Goal: Information Seeking & Learning: Find contact information

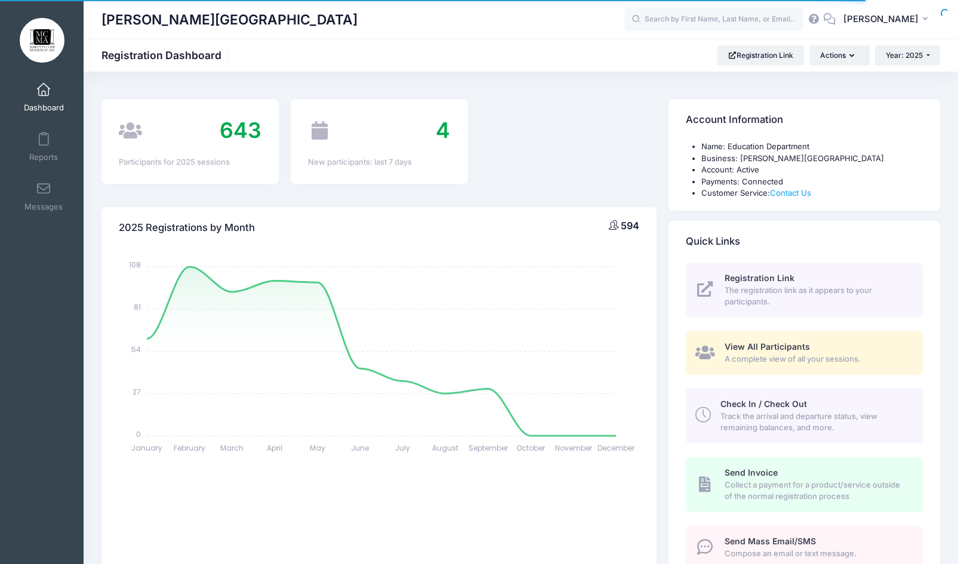
select select
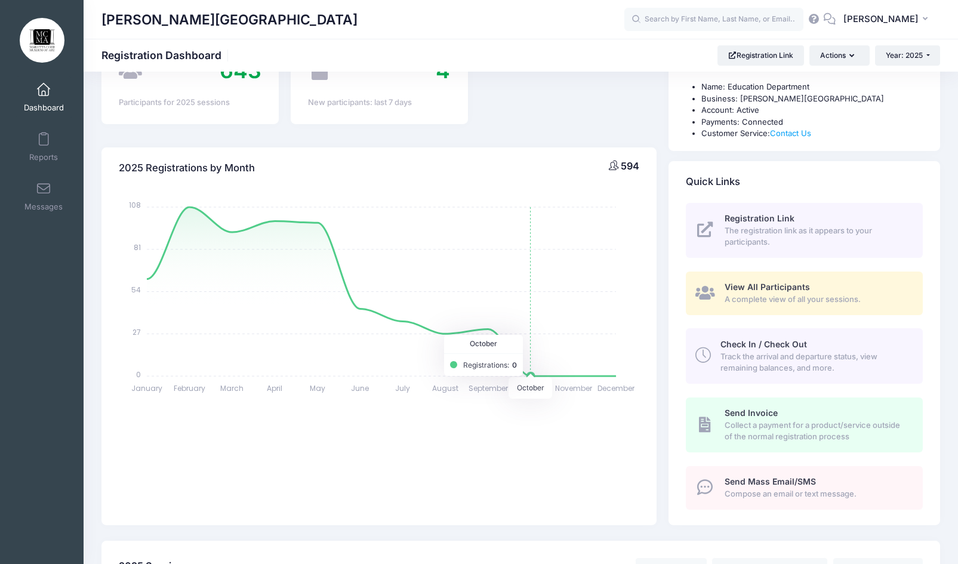
scroll to position [119, 0]
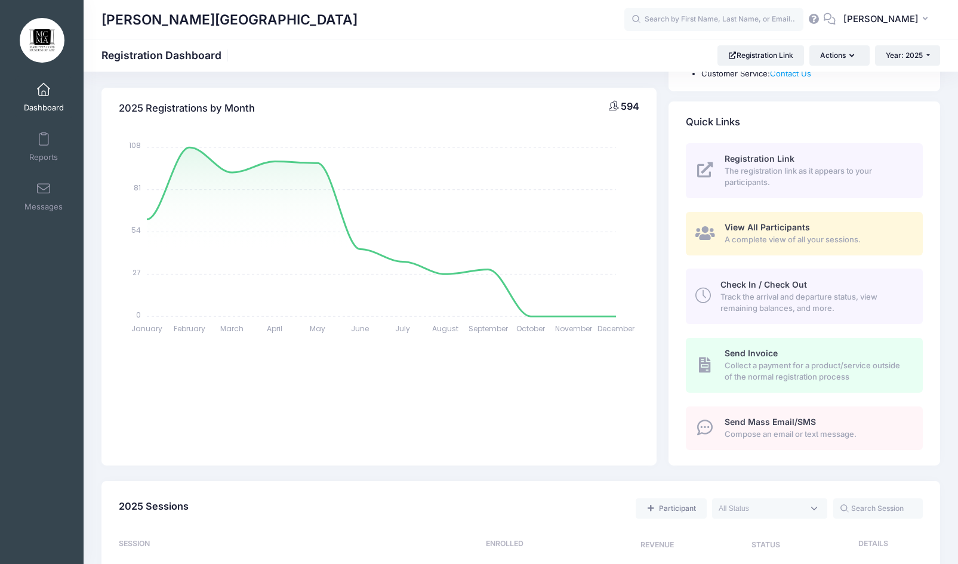
click at [739, 230] on span "View All Participants" at bounding box center [767, 227] width 85 height 10
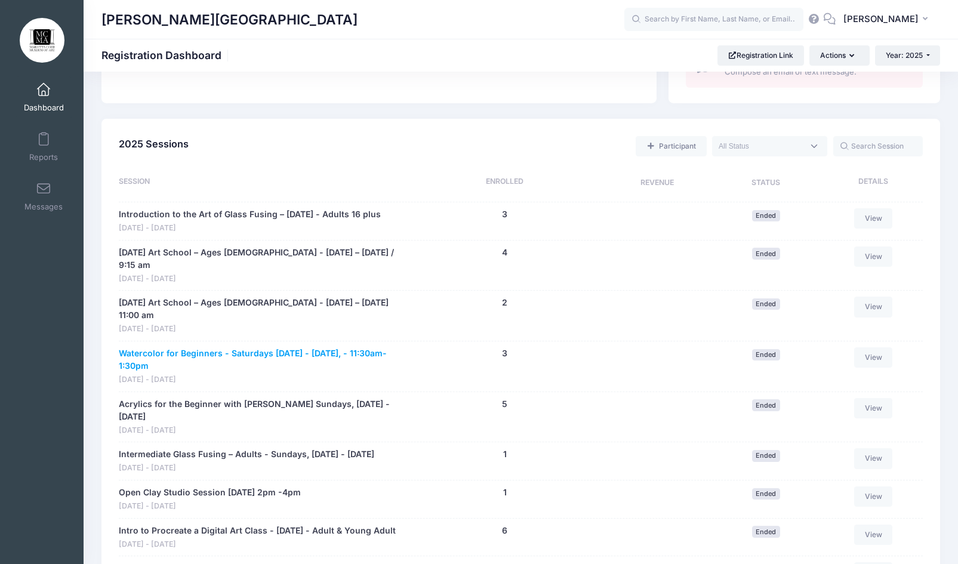
scroll to position [537, 0]
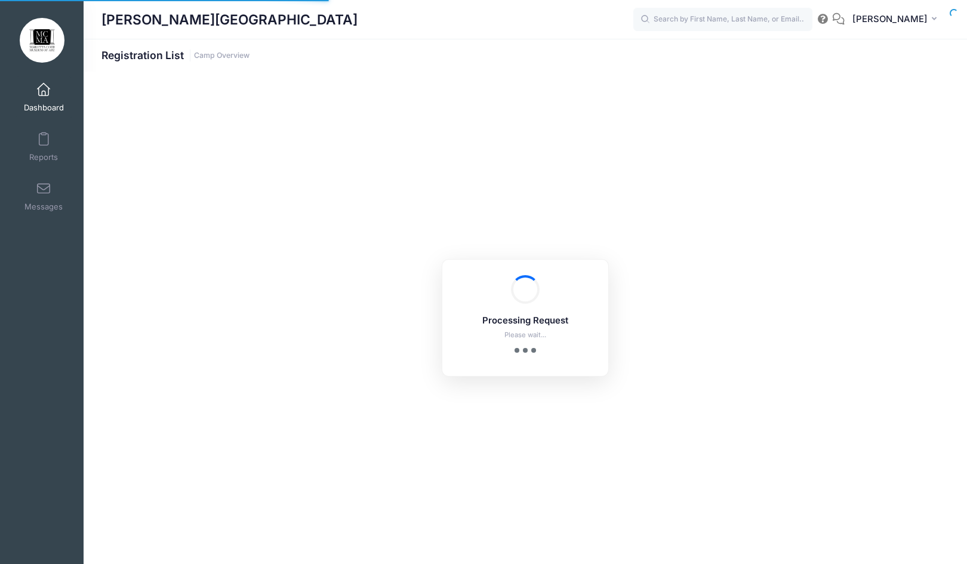
select select "10"
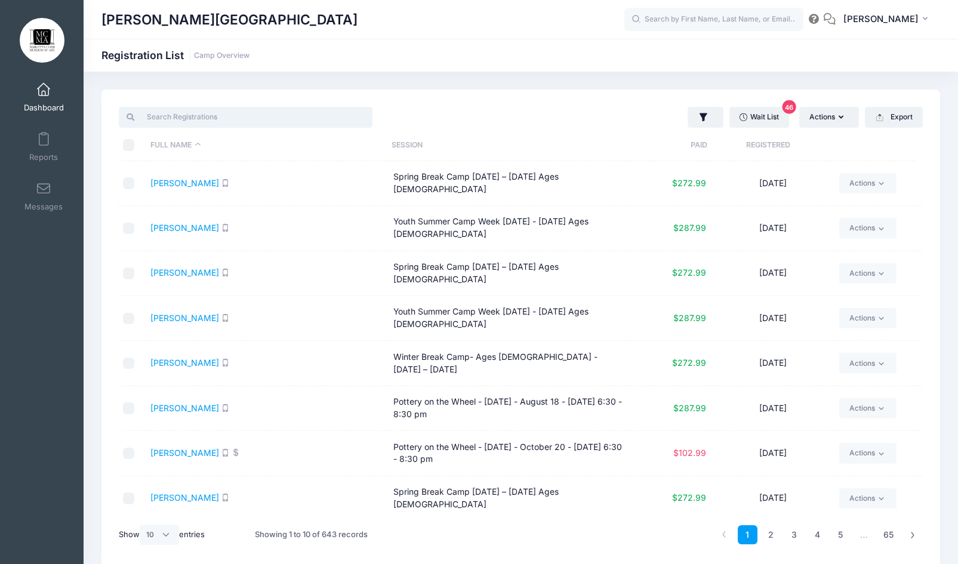
click at [292, 121] on input "search" at bounding box center [246, 117] width 254 height 20
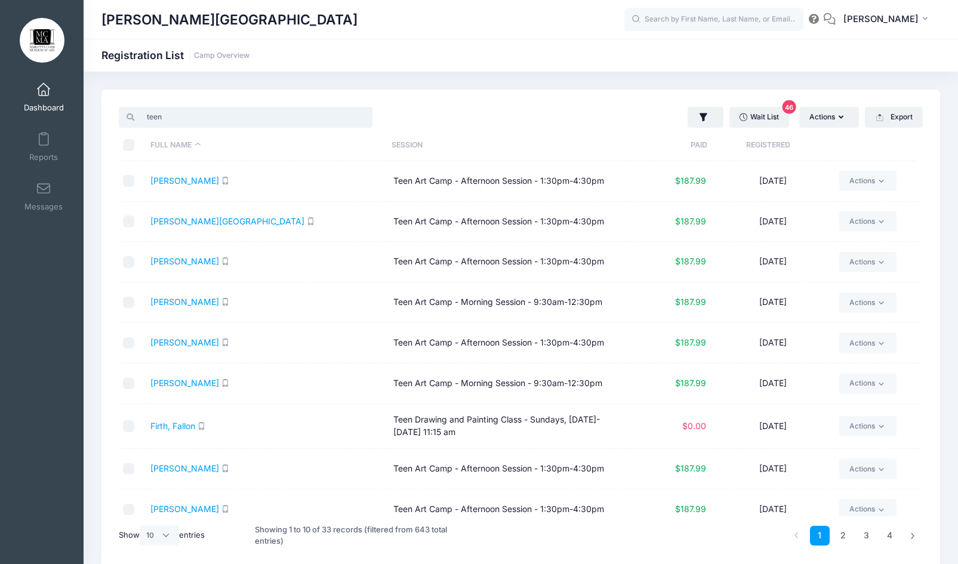
type input "teen"
click at [486, 180] on td "Teen Art Camp - Afternoon Session - 1:30pm-4:30pm" at bounding box center [509, 181] width 243 height 41
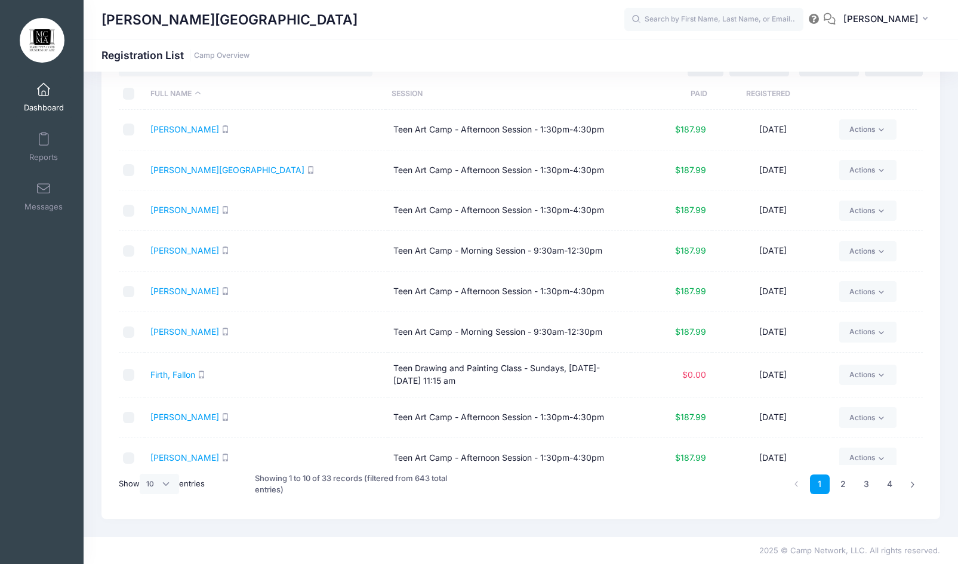
click at [50, 97] on link "Dashboard" at bounding box center [44, 97] width 57 height 42
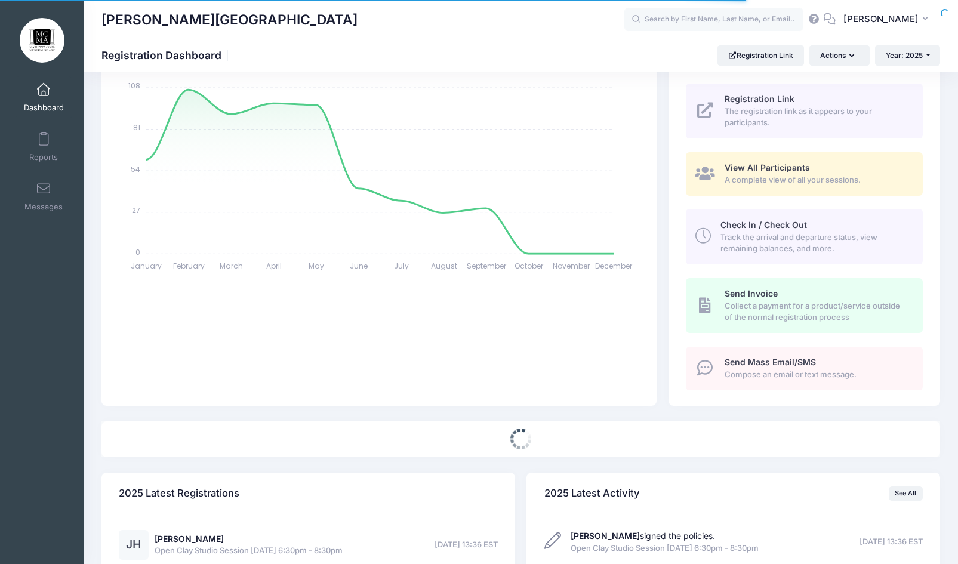
scroll to position [358, 0]
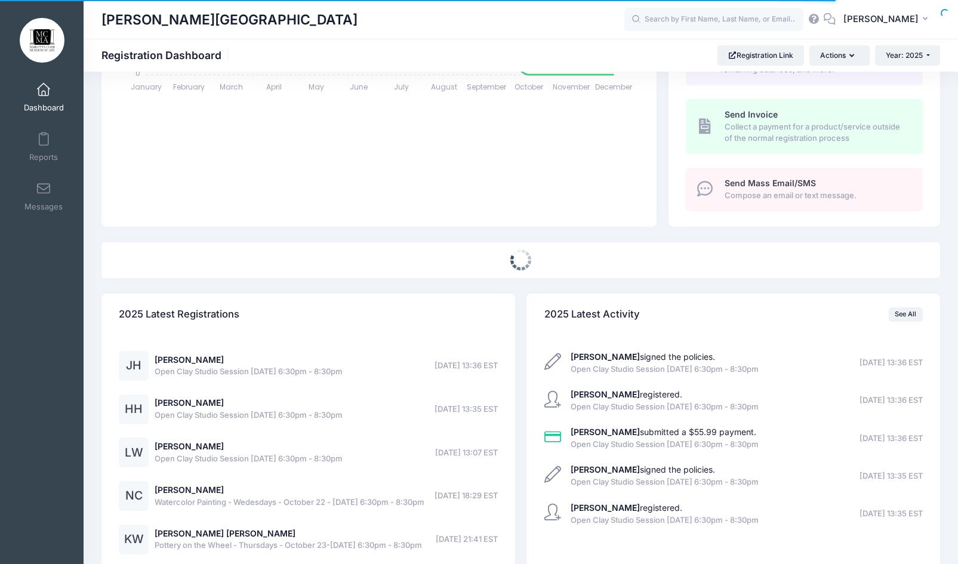
select select
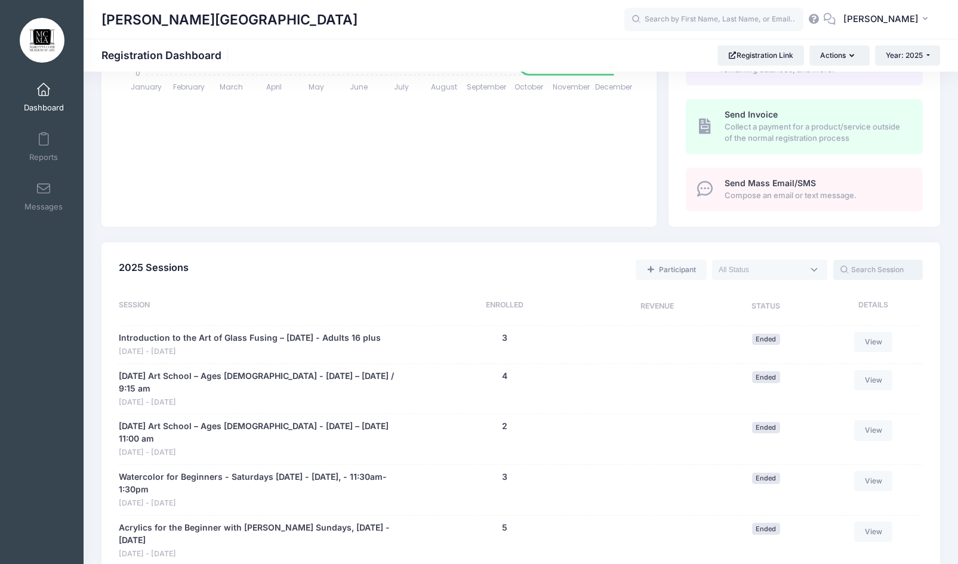
drag, startPoint x: 887, startPoint y: 273, endPoint x: 872, endPoint y: 276, distance: 15.9
click at [879, 276] on input "text" at bounding box center [878, 270] width 90 height 20
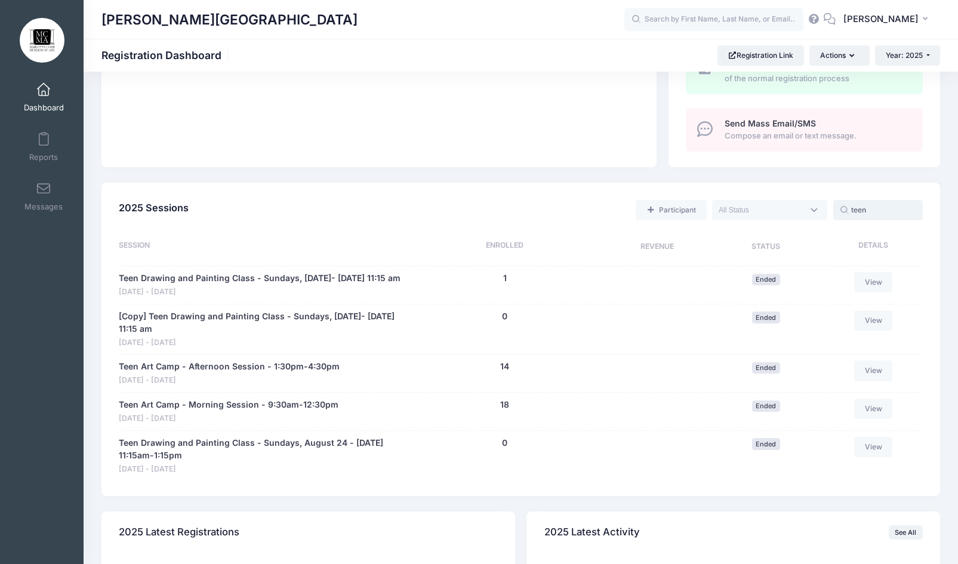
scroll to position [537, 0]
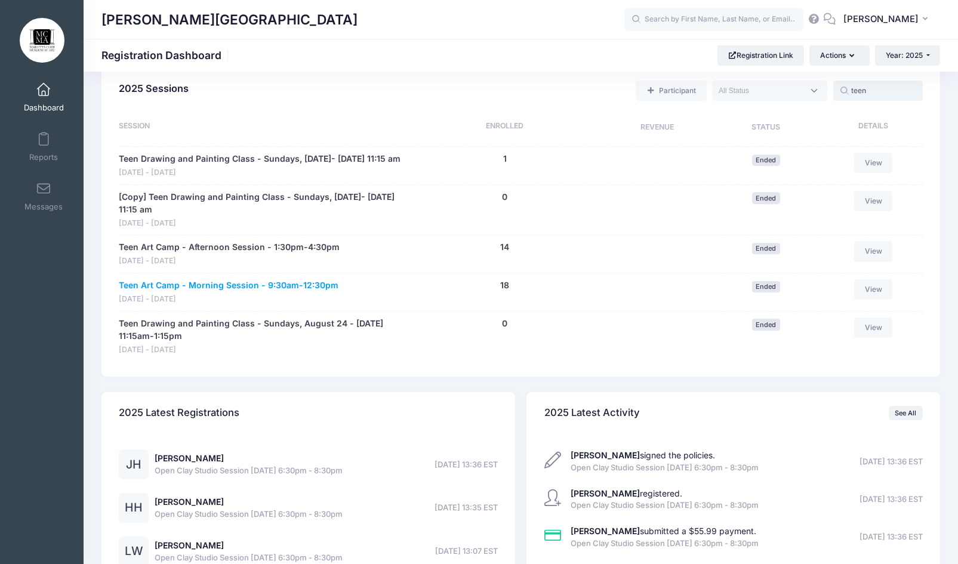
type input "teen"
click at [310, 292] on link "Teen Art Camp - Morning Session - 9:30am-12:30pm" at bounding box center [229, 285] width 220 height 13
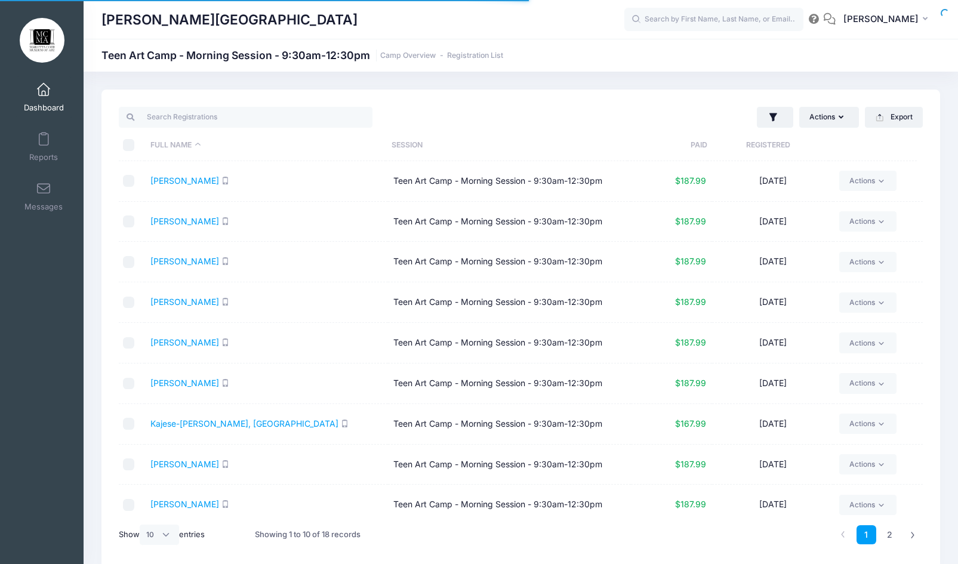
select select "10"
click at [202, 183] on link "[PERSON_NAME]" at bounding box center [184, 180] width 69 height 10
click at [877, 119] on icon "button" at bounding box center [880, 118] width 10 height 10
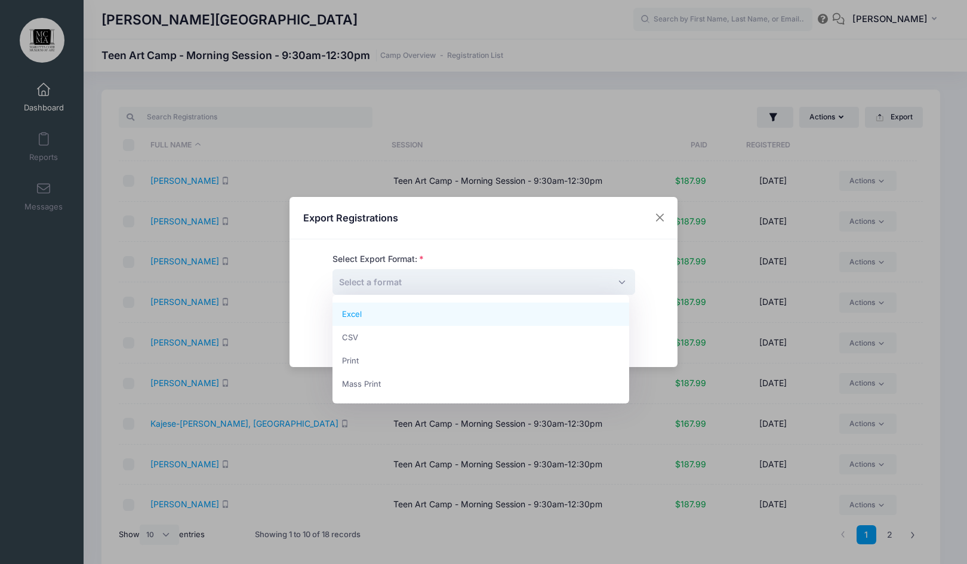
click at [502, 288] on span "Select a format" at bounding box center [483, 282] width 303 height 26
select select "excel"
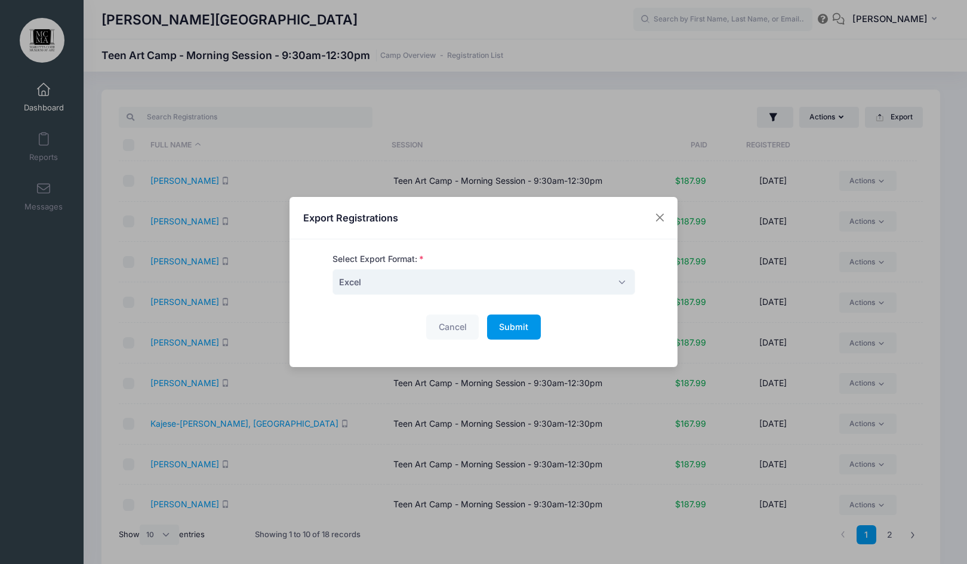
click at [511, 333] on button "Submit Please wait..." at bounding box center [514, 328] width 54 height 26
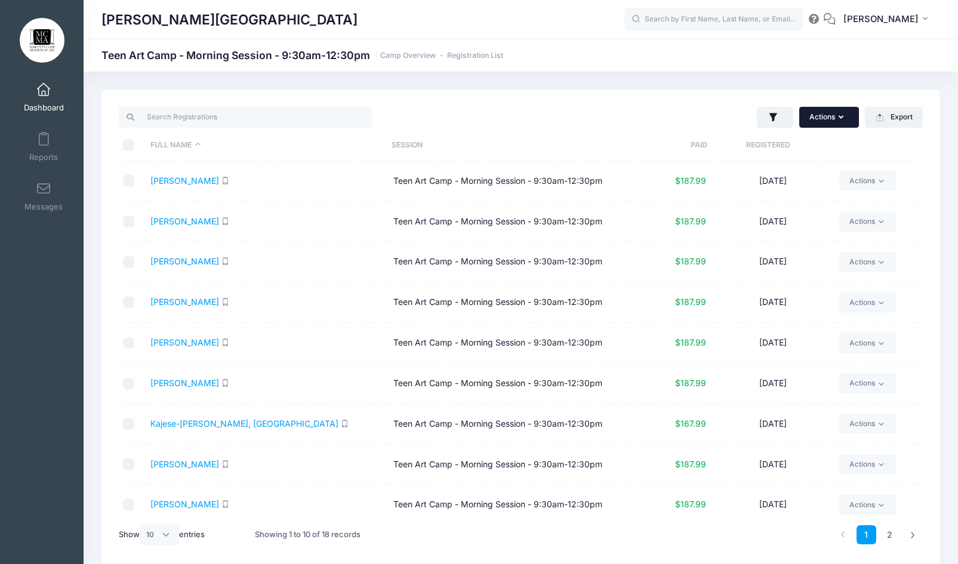
click at [813, 114] on button "Actions" at bounding box center [829, 117] width 60 height 20
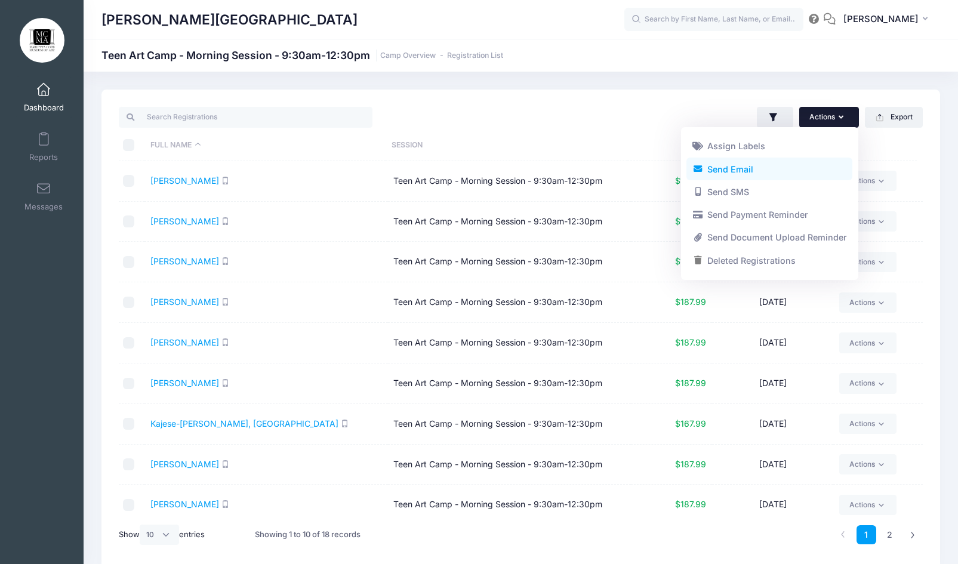
click at [735, 171] on link "Send Email" at bounding box center [769, 169] width 166 height 23
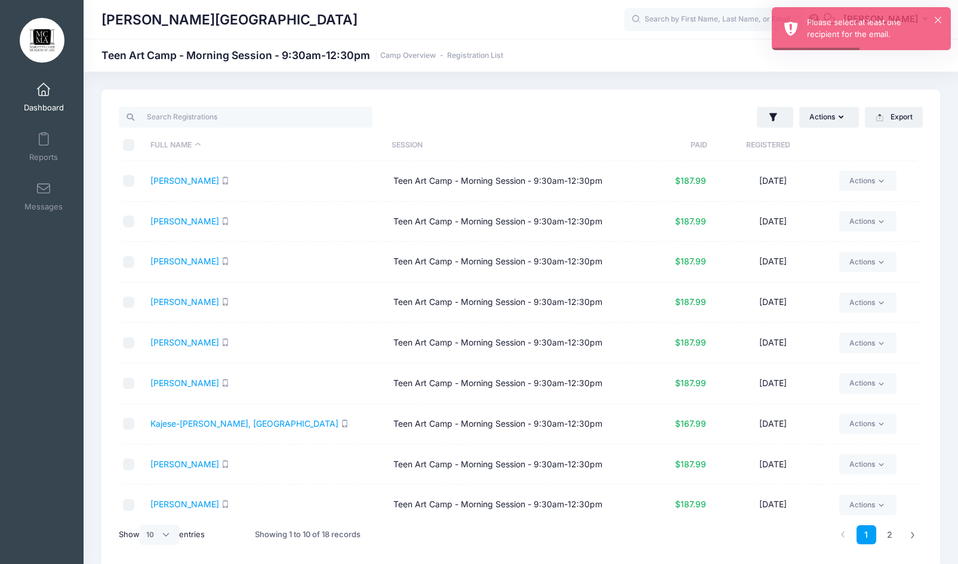
click at [134, 149] on div "\a \a \a \a" at bounding box center [129, 145] width 12 height 12
click at [128, 145] on input "\a \a \a \a" at bounding box center [129, 145] width 12 height 12
checkbox input "true"
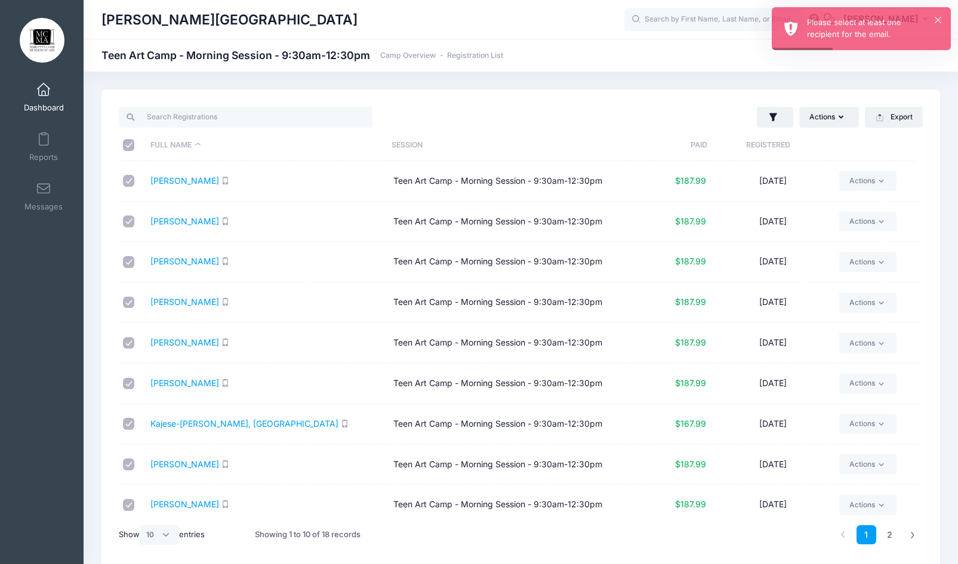
checkbox input "true"
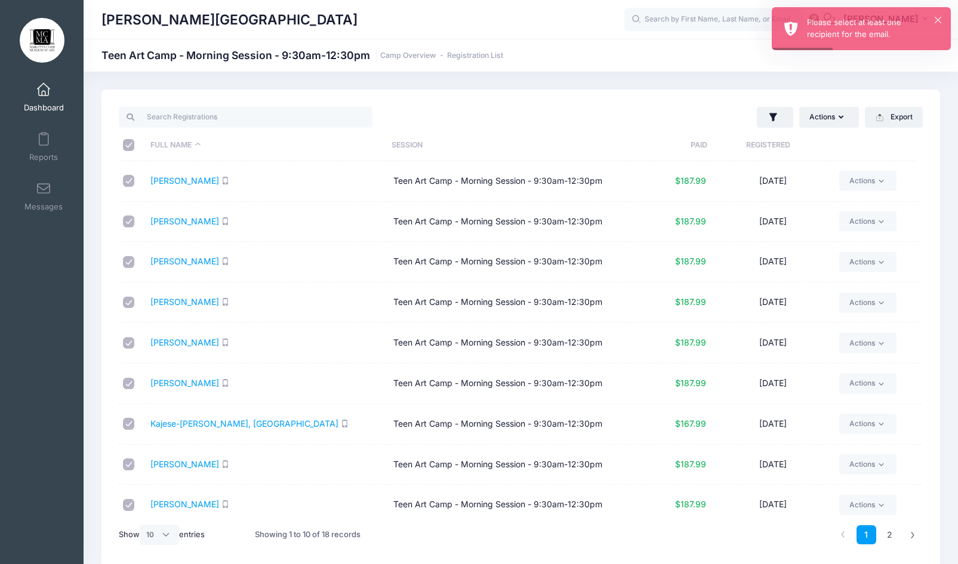
checkbox input "true"
click at [826, 115] on button "Actions" at bounding box center [829, 117] width 60 height 20
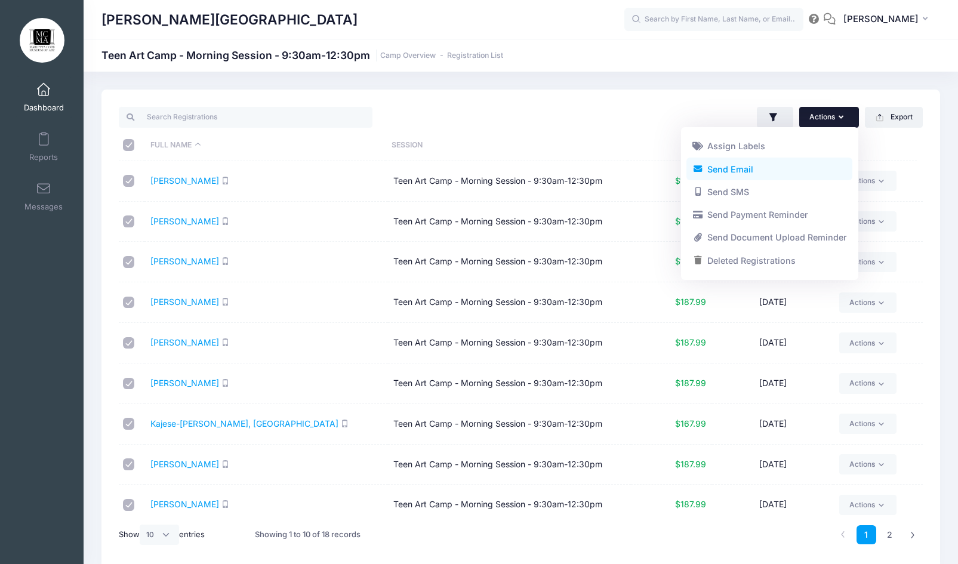
click at [713, 168] on link "Send Email" at bounding box center [769, 169] width 166 height 23
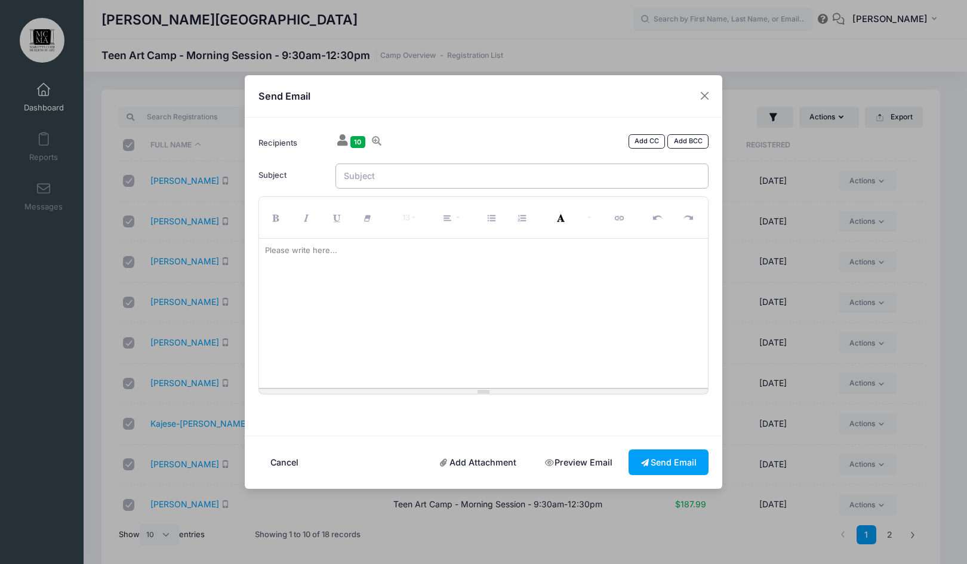
click at [419, 179] on input "Subject" at bounding box center [522, 177] width 374 height 26
click at [344, 258] on div at bounding box center [483, 313] width 449 height 149
click at [403, 177] on input "Subject" at bounding box center [522, 177] width 374 height 26
click at [295, 263] on div at bounding box center [483, 313] width 449 height 149
click at [413, 181] on input "Subject" at bounding box center [522, 177] width 374 height 26
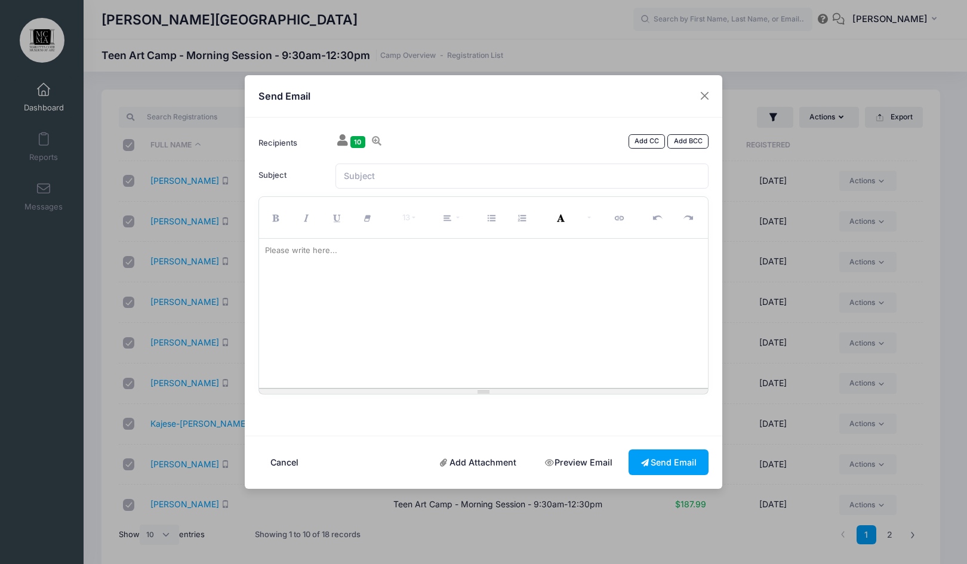
click at [310, 293] on div at bounding box center [483, 313] width 449 height 149
click at [393, 183] on input "Subject" at bounding box center [522, 177] width 374 height 26
click at [314, 286] on div at bounding box center [483, 313] width 449 height 149
click at [349, 145] on div "10" at bounding box center [350, 141] width 30 height 14
click at [708, 106] on button "Close" at bounding box center [704, 95] width 21 height 21
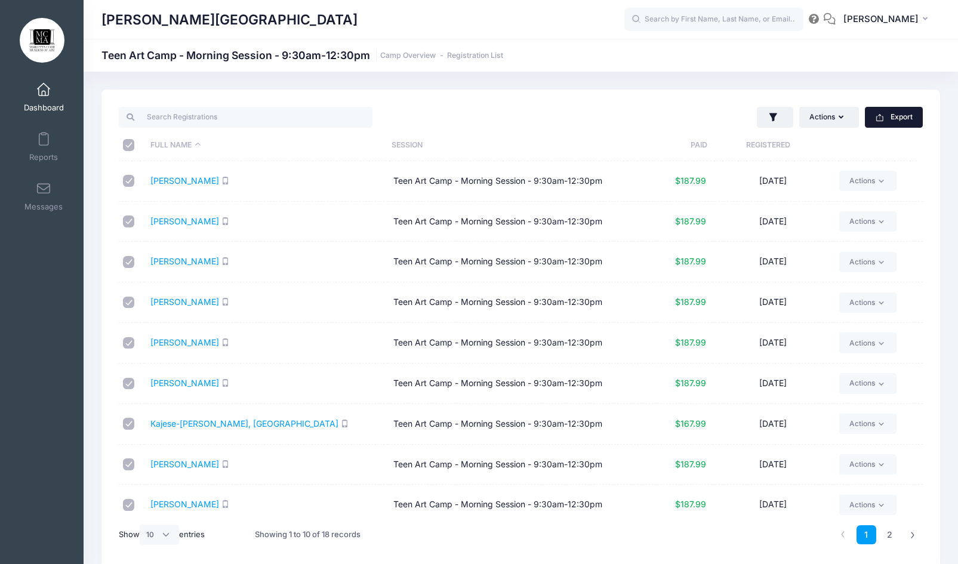
click at [875, 118] on icon "button" at bounding box center [880, 118] width 10 height 10
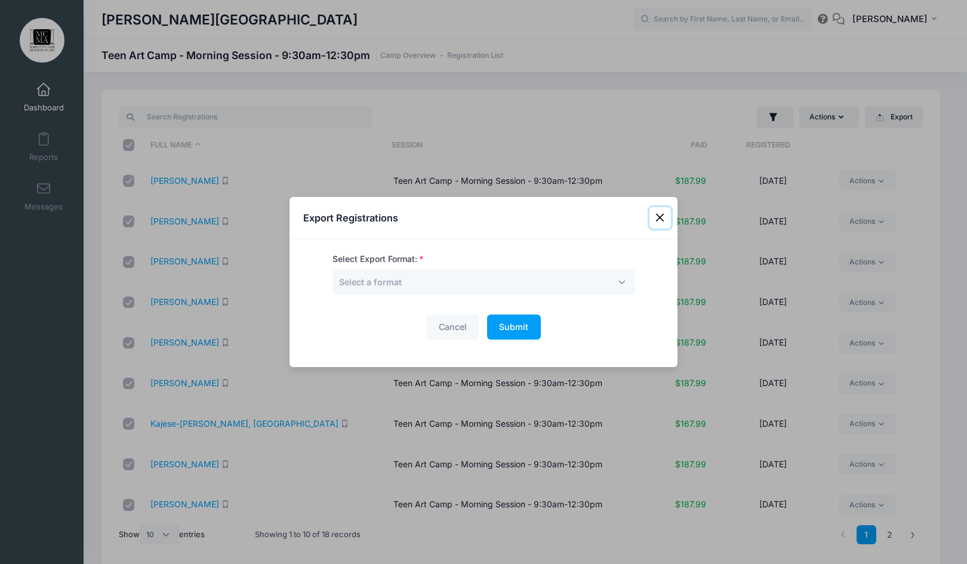
drag, startPoint x: 666, startPoint y: 212, endPoint x: 726, endPoint y: 157, distance: 81.9
click at [665, 211] on button "Close" at bounding box center [659, 217] width 21 height 21
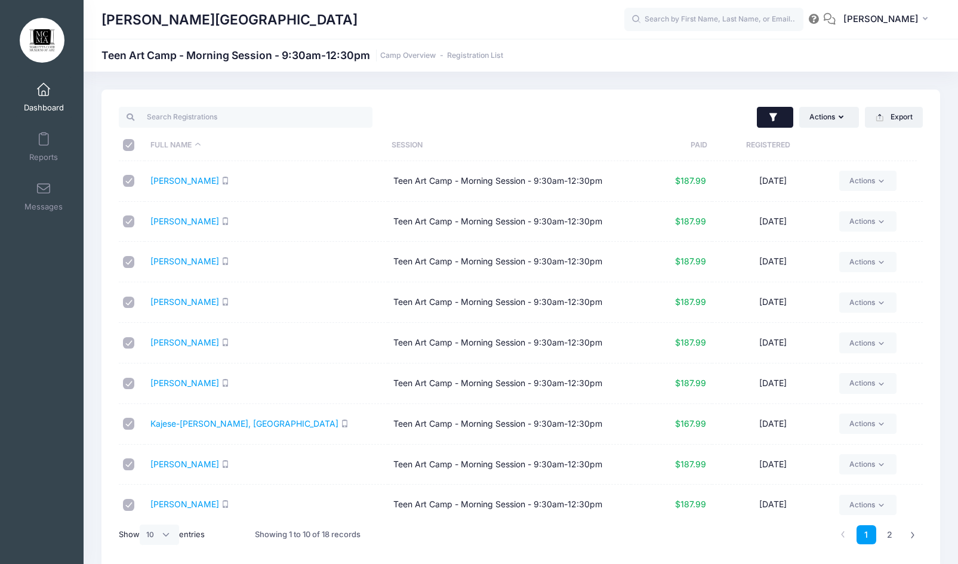
click at [769, 124] on button "button" at bounding box center [775, 117] width 36 height 21
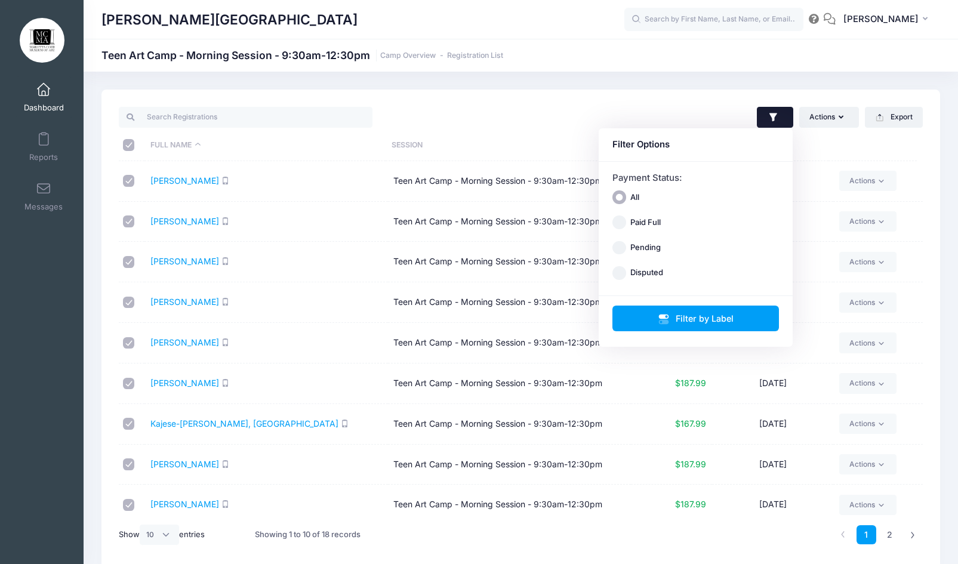
click at [580, 125] on div "Actions Assign Labels Send Email Send SMS Send Payment Reminder Send Document U…" at bounding box center [725, 117] width 408 height 24
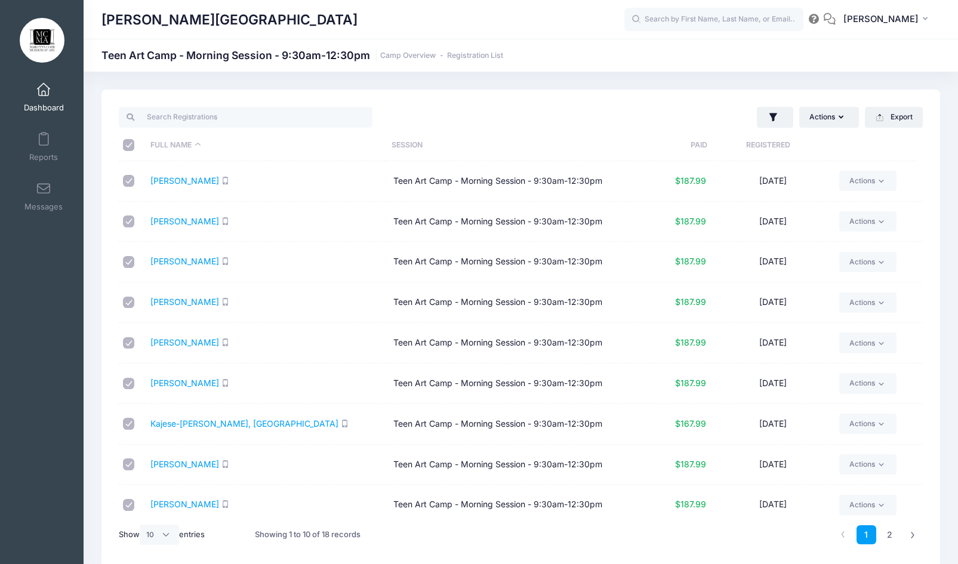
click at [124, 143] on input "\a \a \a \a" at bounding box center [129, 145] width 12 height 12
checkbox input "false"
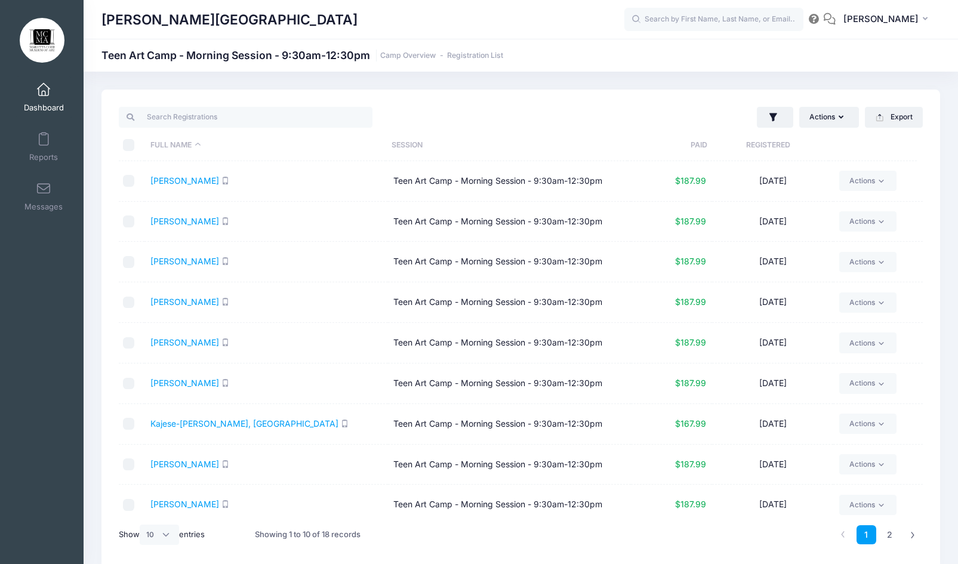
checkbox input "false"
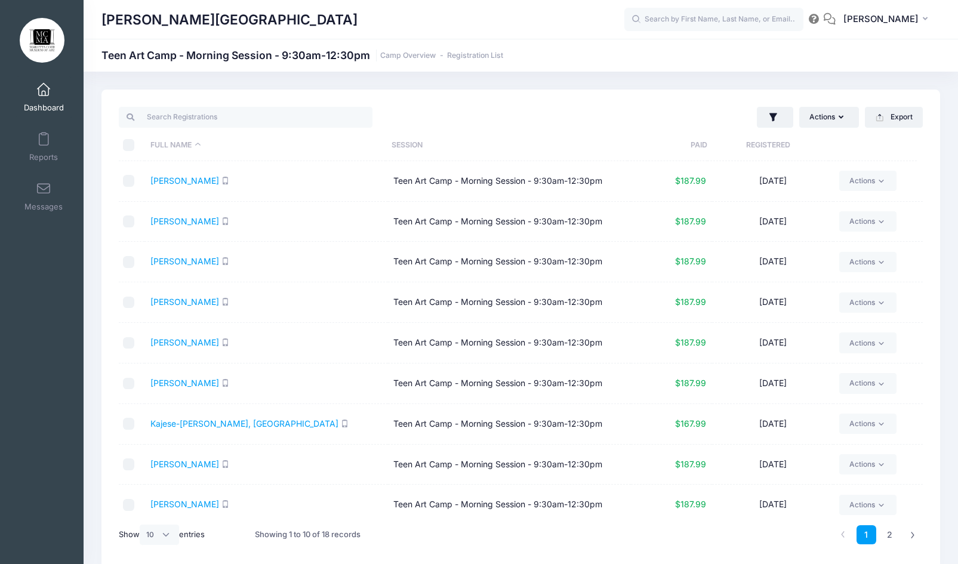
checkbox input "false"
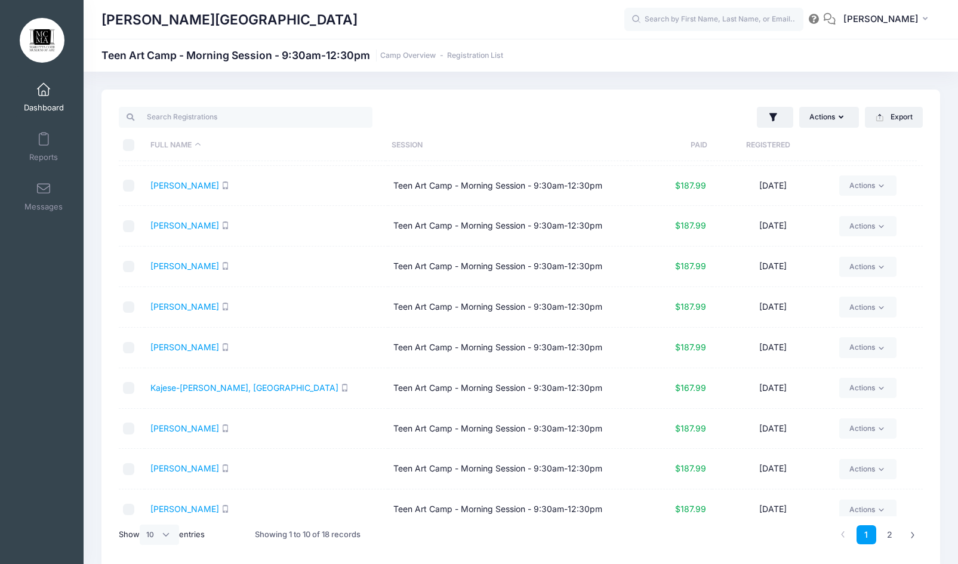
scroll to position [49, 0]
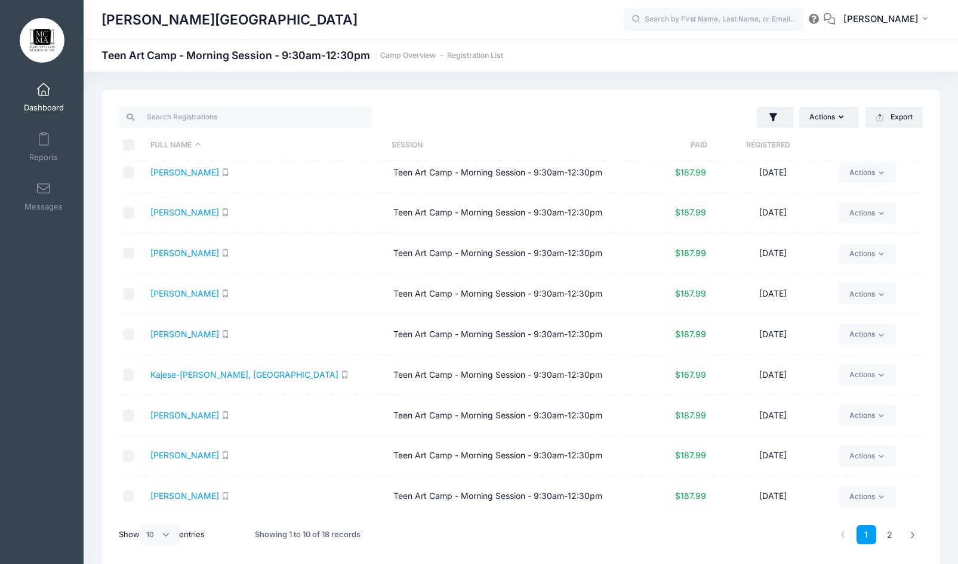
click at [128, 295] on input "checkbox" at bounding box center [129, 294] width 12 height 12
checkbox input "true"
click at [123, 335] on input "checkbox" at bounding box center [129, 335] width 12 height 12
checkbox input "true"
click at [201, 292] on link "Hunt, Mitchell" at bounding box center [184, 293] width 69 height 10
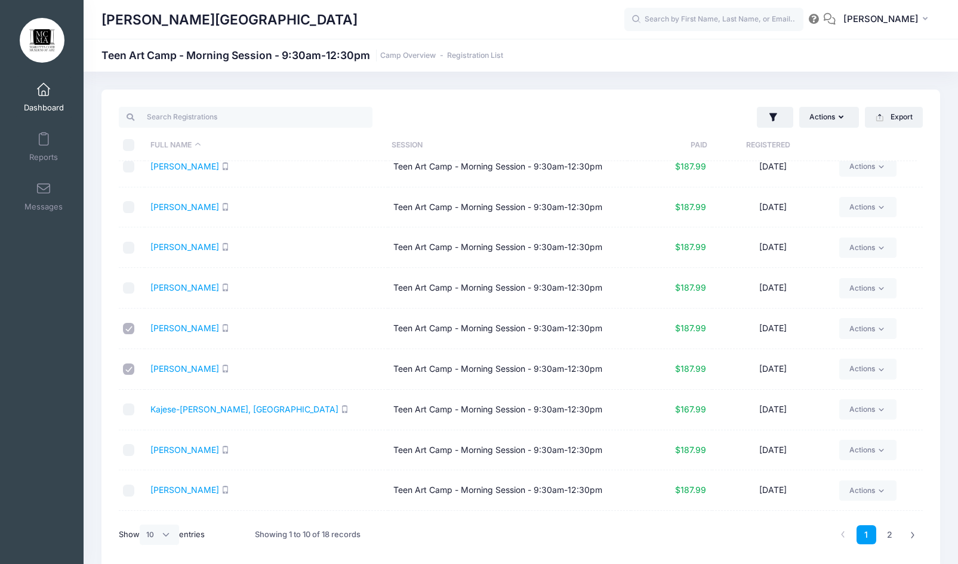
scroll to position [0, 0]
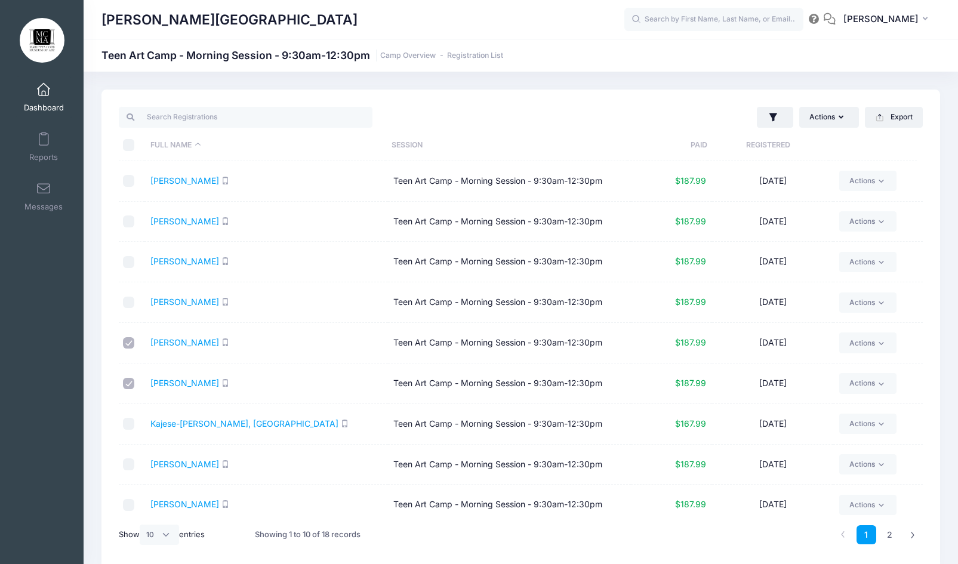
drag, startPoint x: 188, startPoint y: 51, endPoint x: 218, endPoint y: 5, distance: 54.8
click at [364, 57] on h1 "Teen Art Camp - Morning Session - 9:30am-12:30pm Camp Overview Registration List" at bounding box center [302, 55] width 402 height 13
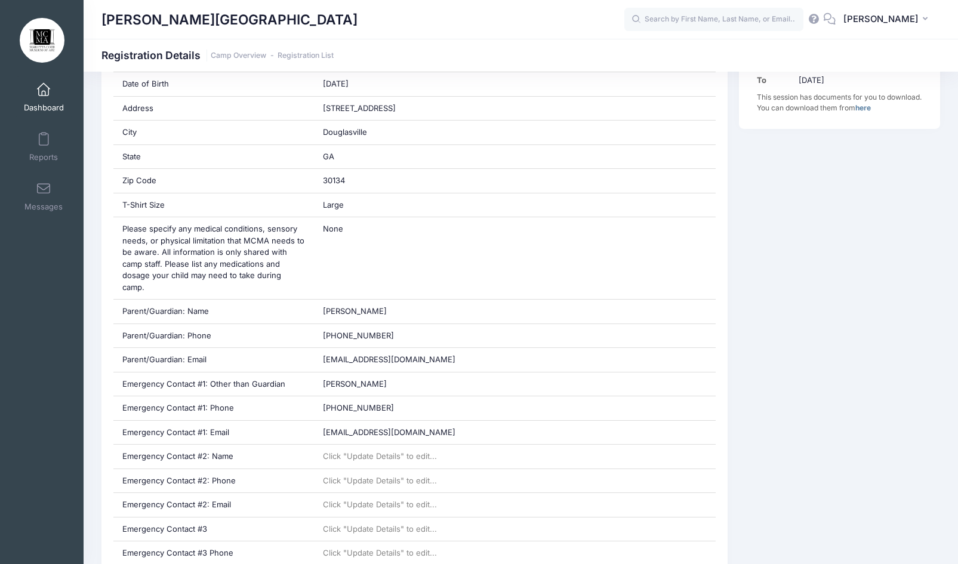
scroll to position [418, 0]
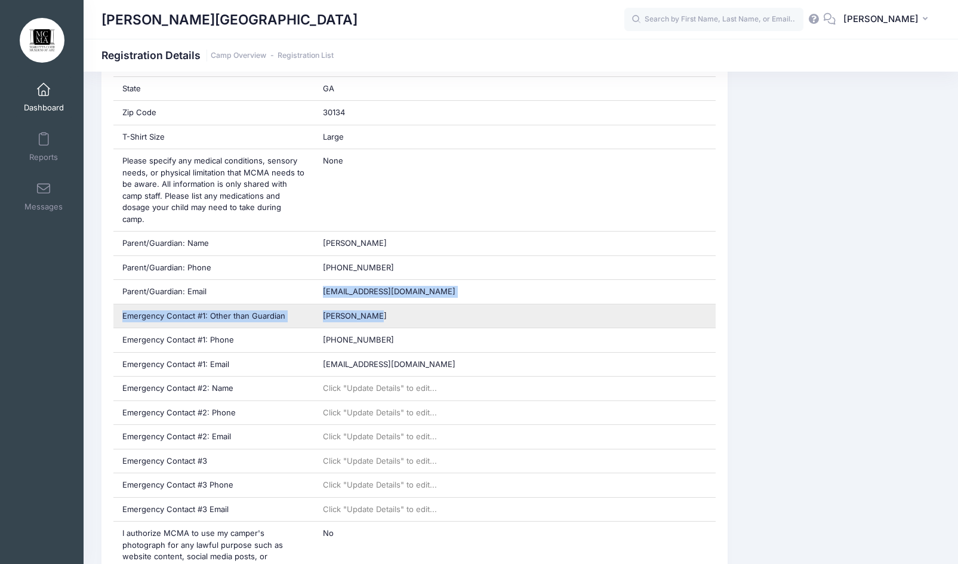
drag, startPoint x: 323, startPoint y: 279, endPoint x: 419, endPoint y: 297, distance: 97.0
click at [419, 297] on div "Participant's First Name Megan Participant's Last Name Beverly Contact Email me…" at bounding box center [414, 339] width 626 height 864
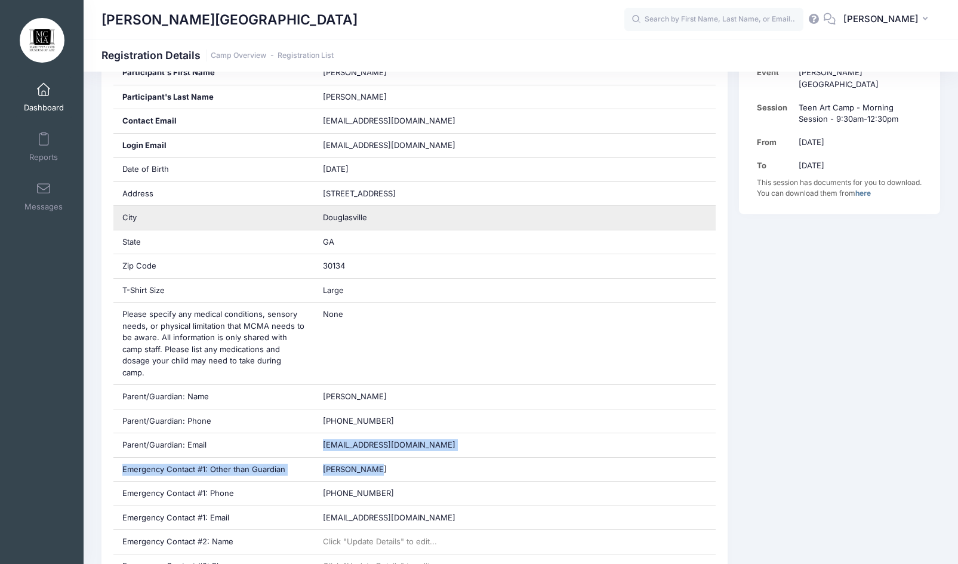
scroll to position [179, 0]
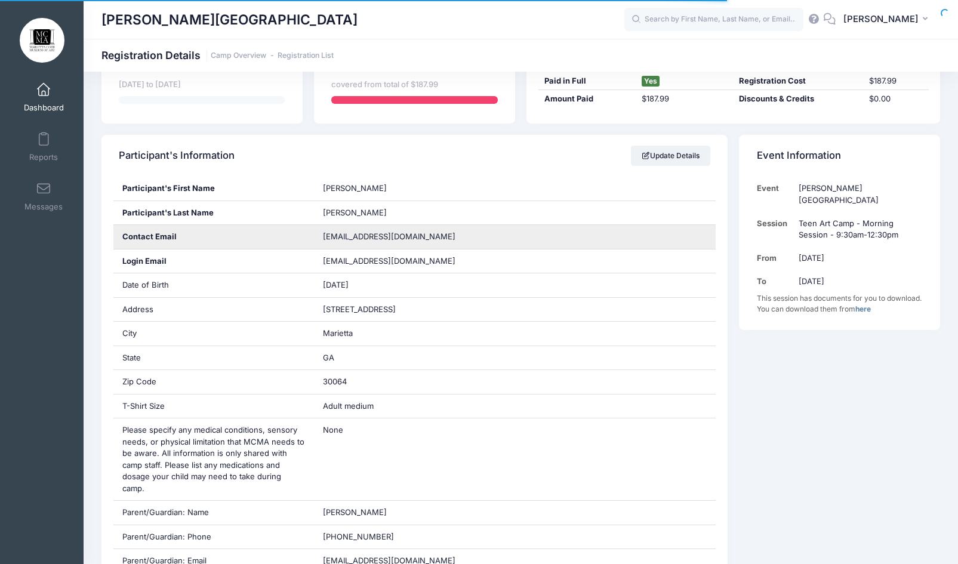
scroll to position [179, 0]
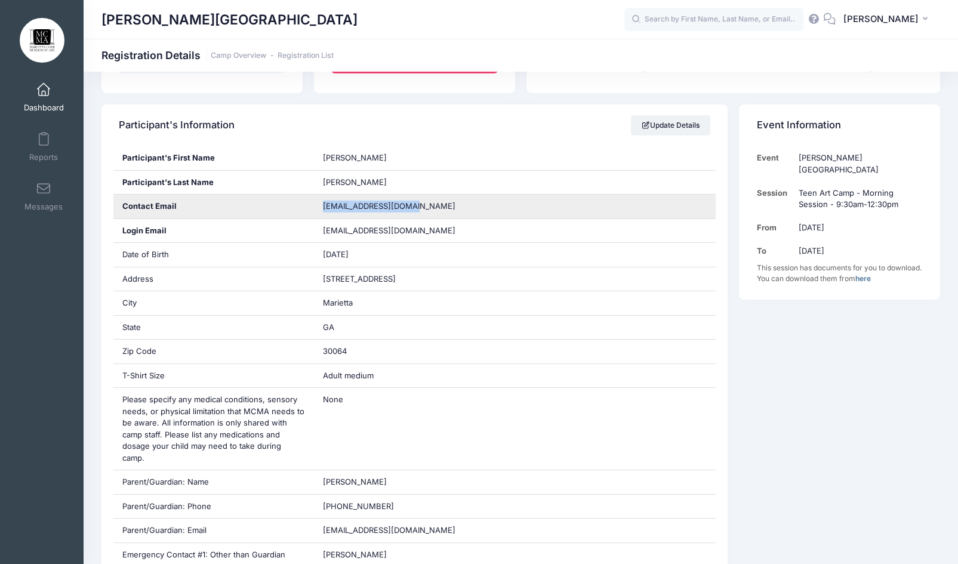
drag, startPoint x: 418, startPoint y: 210, endPoint x: 310, endPoint y: 212, distance: 107.4
click at [310, 212] on div "Contact Email [EMAIL_ADDRESS][DOMAIN_NAME]" at bounding box center [414, 207] width 603 height 24
click at [320, 208] on div "[EMAIL_ADDRESS][DOMAIN_NAME]" at bounding box center [515, 207] width 402 height 24
click at [420, 204] on div "[EMAIL_ADDRESS][DOMAIN_NAME]" at bounding box center [515, 207] width 402 height 24
drag, startPoint x: 420, startPoint y: 203, endPoint x: 324, endPoint y: 207, distance: 96.2
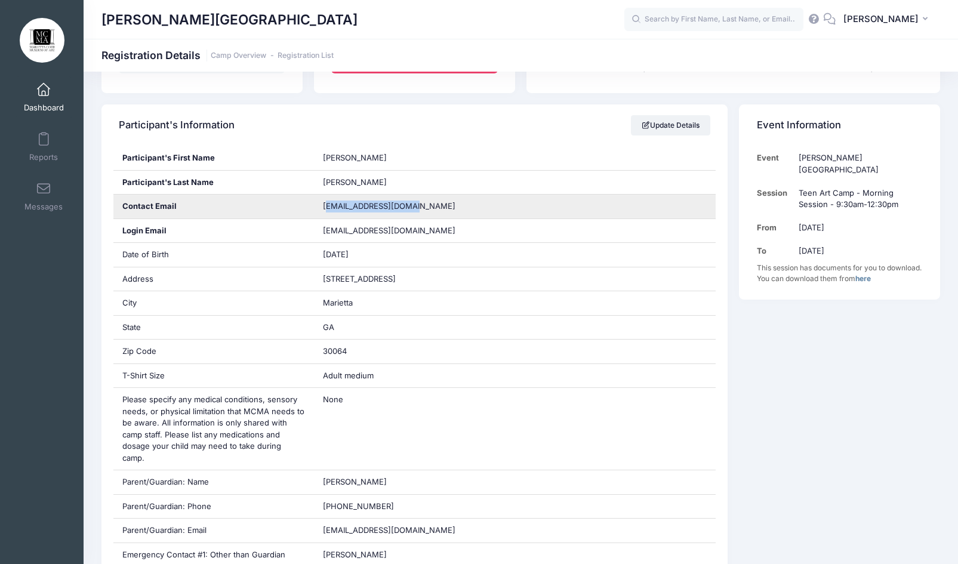
click at [324, 207] on div "[EMAIL_ADDRESS][DOMAIN_NAME]" at bounding box center [515, 207] width 402 height 24
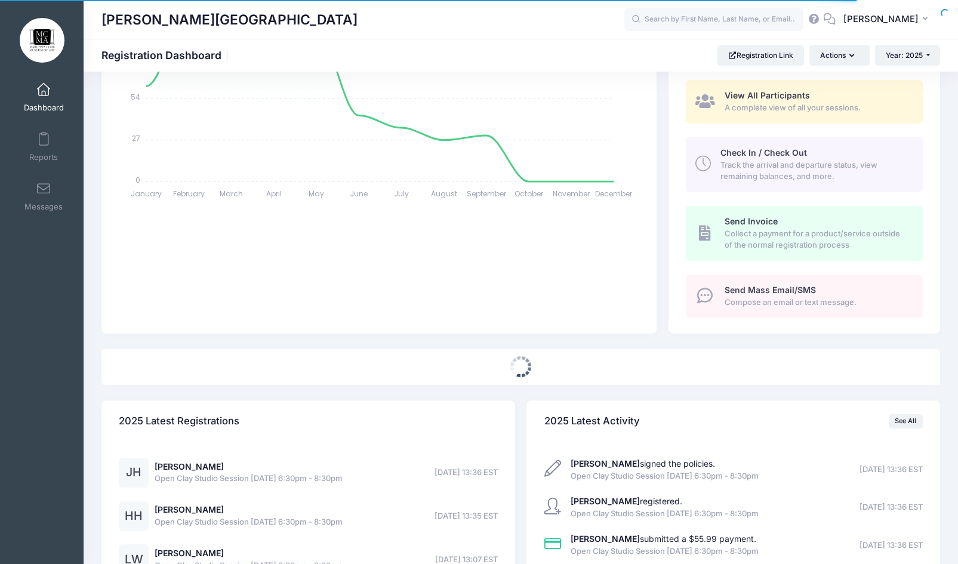
scroll to position [211, 0]
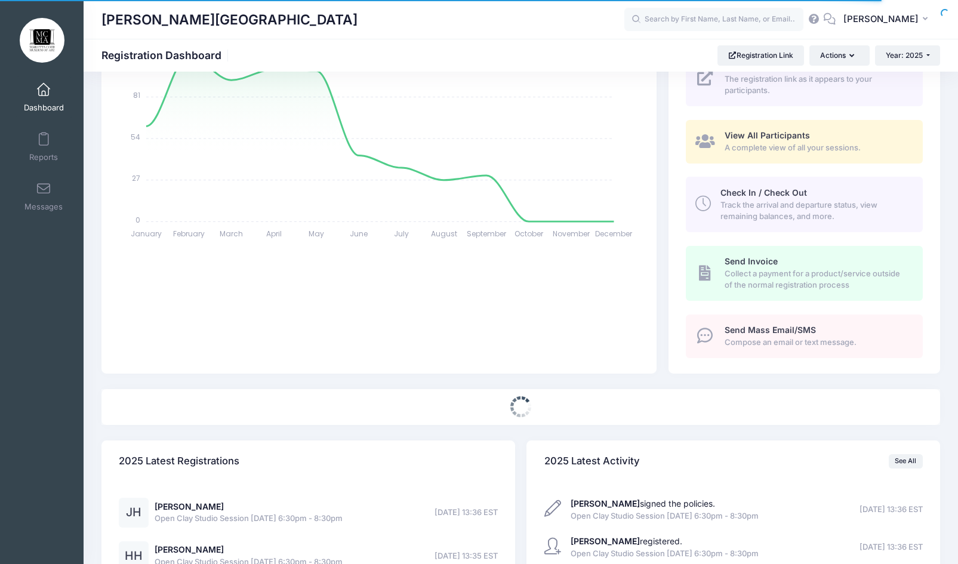
select select
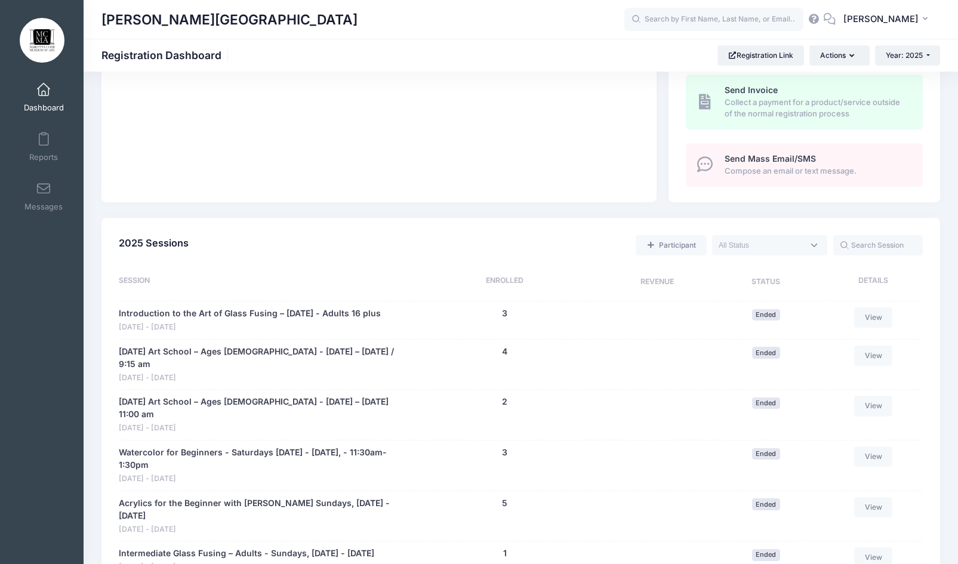
scroll to position [450, 0]
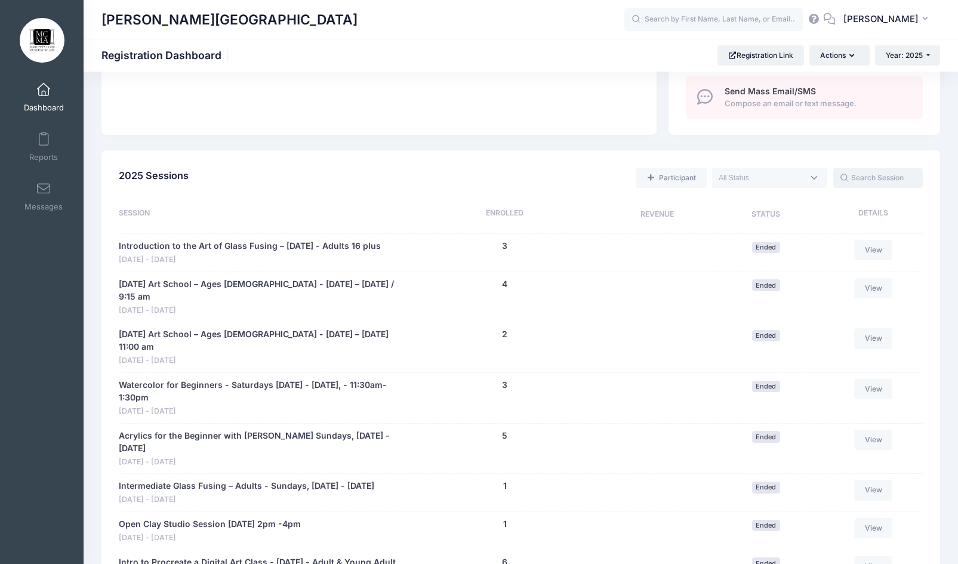
click at [855, 172] on input "text" at bounding box center [878, 178] width 90 height 20
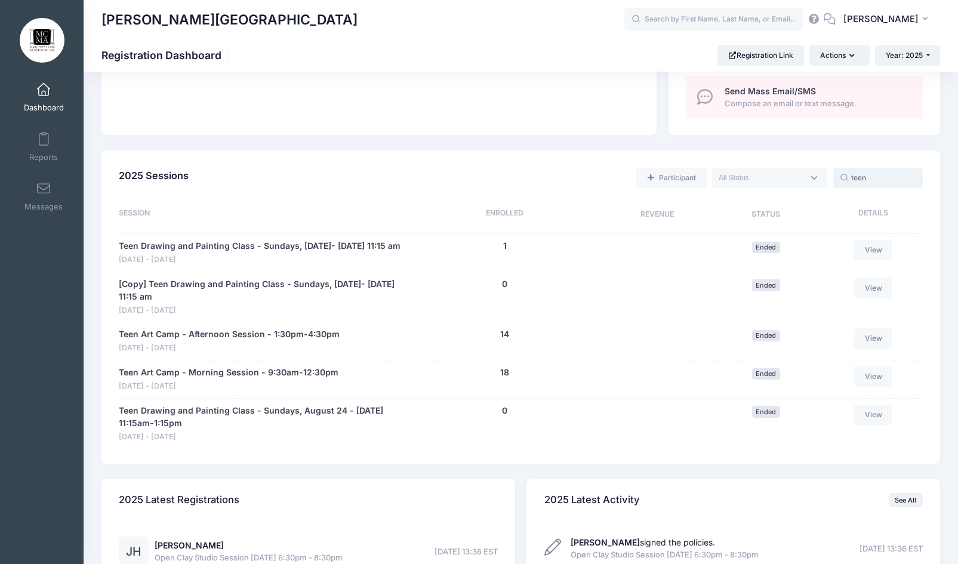
type input "teen"
